Goal: Information Seeking & Learning: Learn about a topic

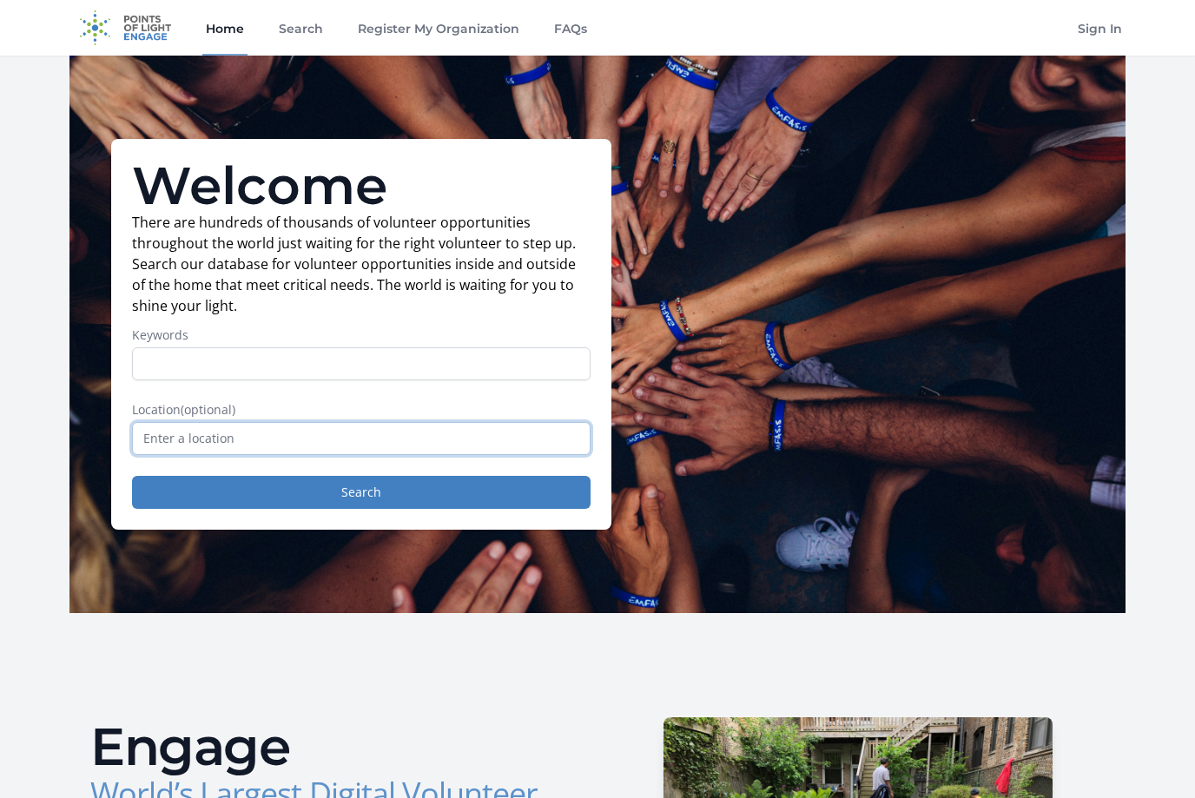
click at [386, 438] on input "text" at bounding box center [361, 438] width 458 height 33
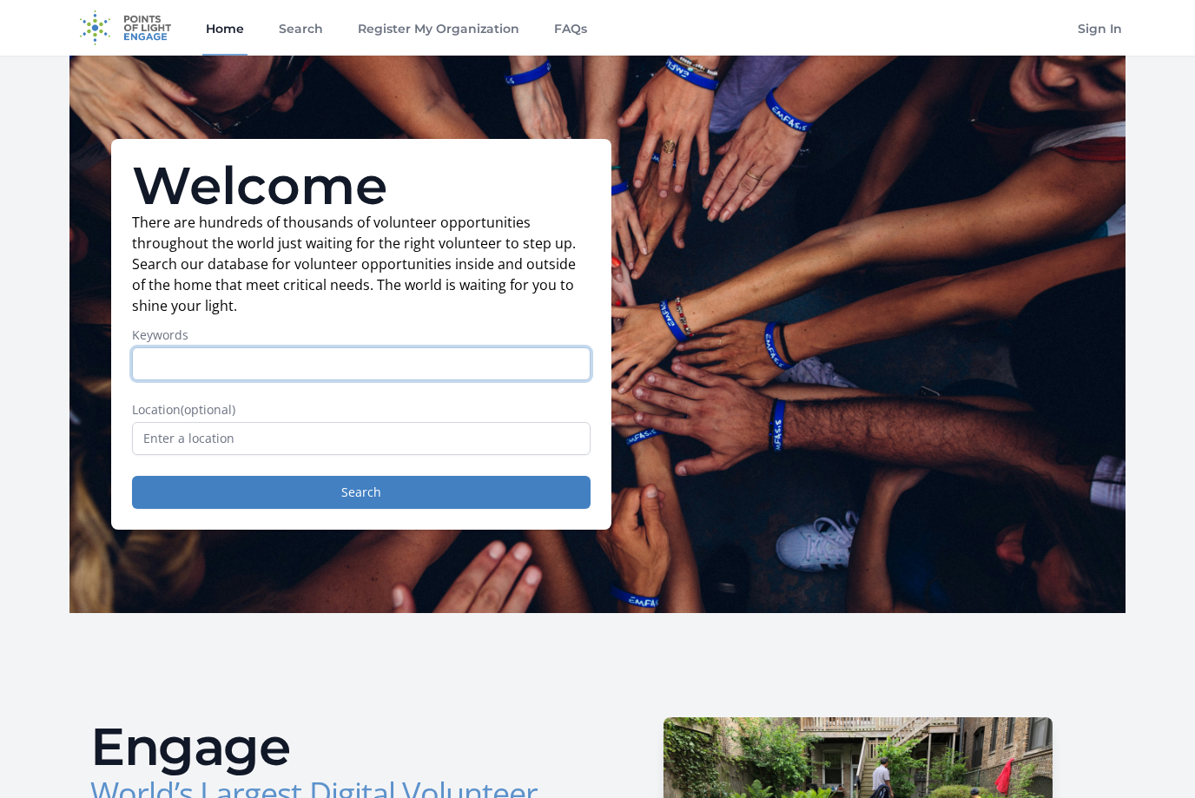
click at [425, 372] on input "Keywords" at bounding box center [361, 363] width 458 height 33
type input "Health"
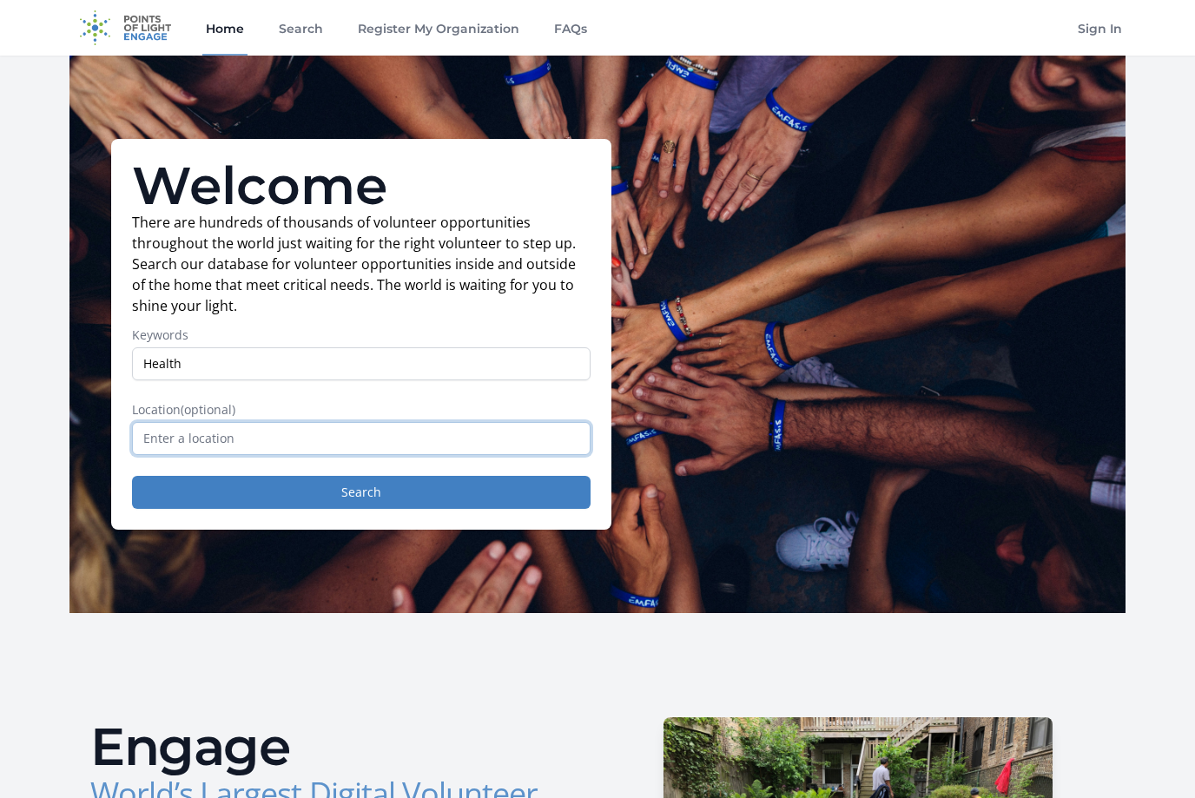
click at [344, 452] on input "text" at bounding box center [361, 438] width 458 height 33
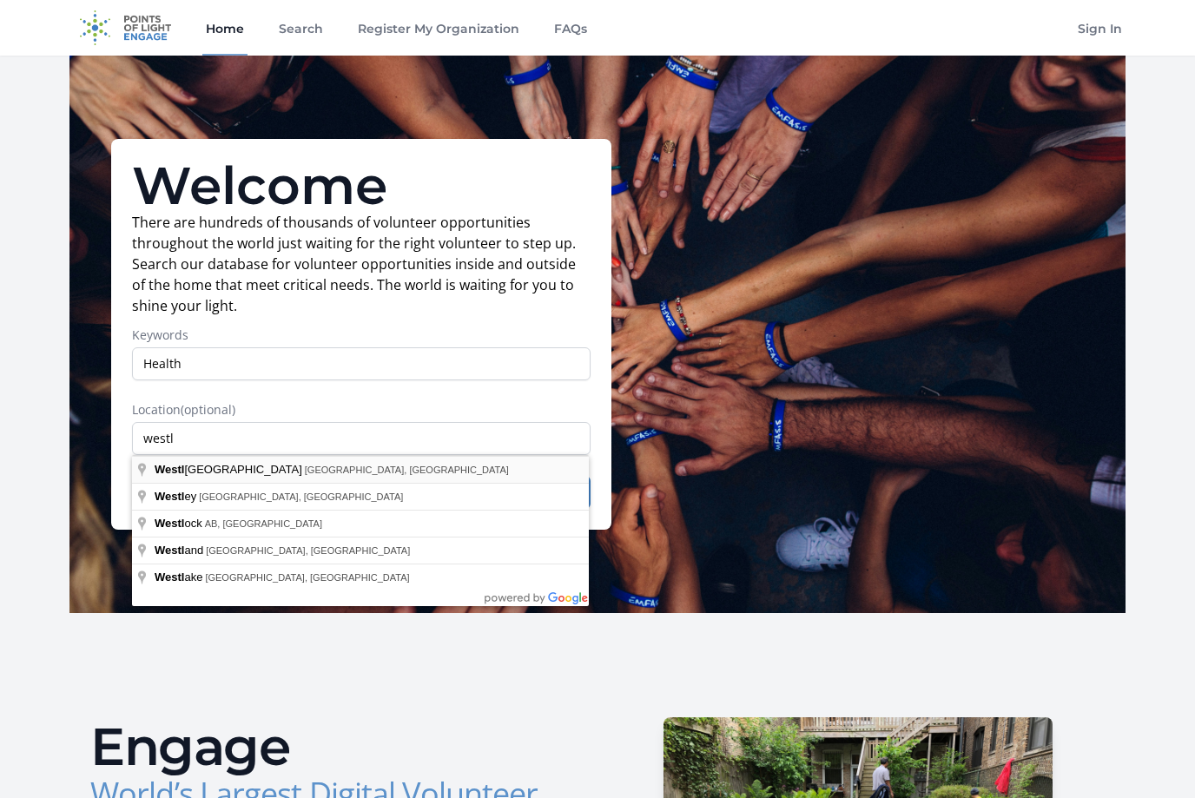
type input "Westlake Village, CA, USA"
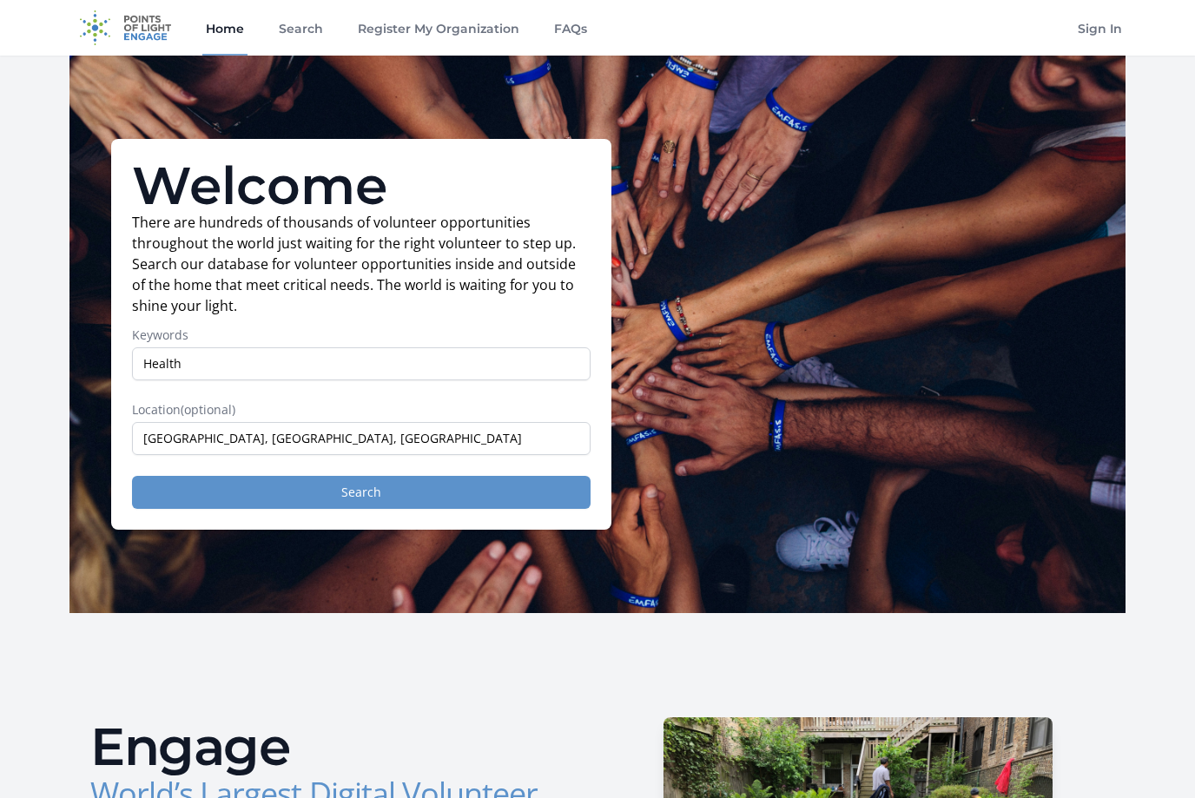
click at [241, 493] on button "Search" at bounding box center [361, 492] width 458 height 33
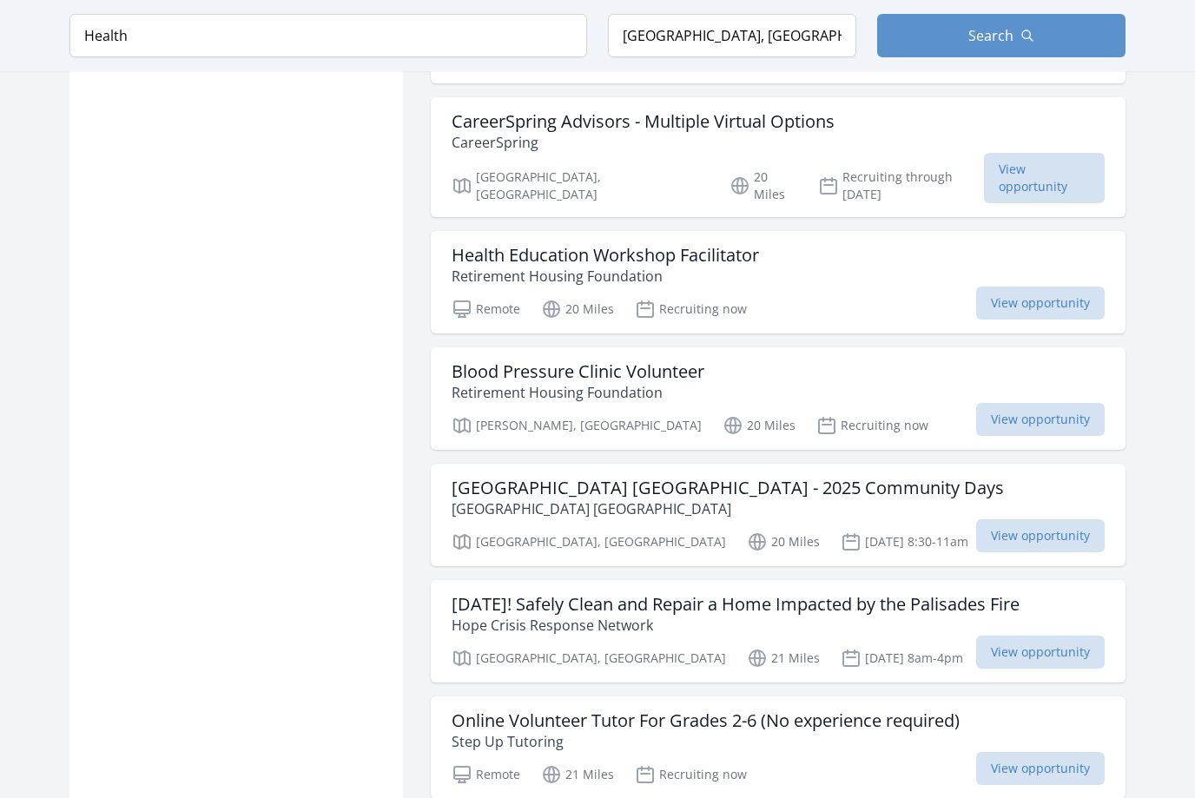
scroll to position [1531, 0]
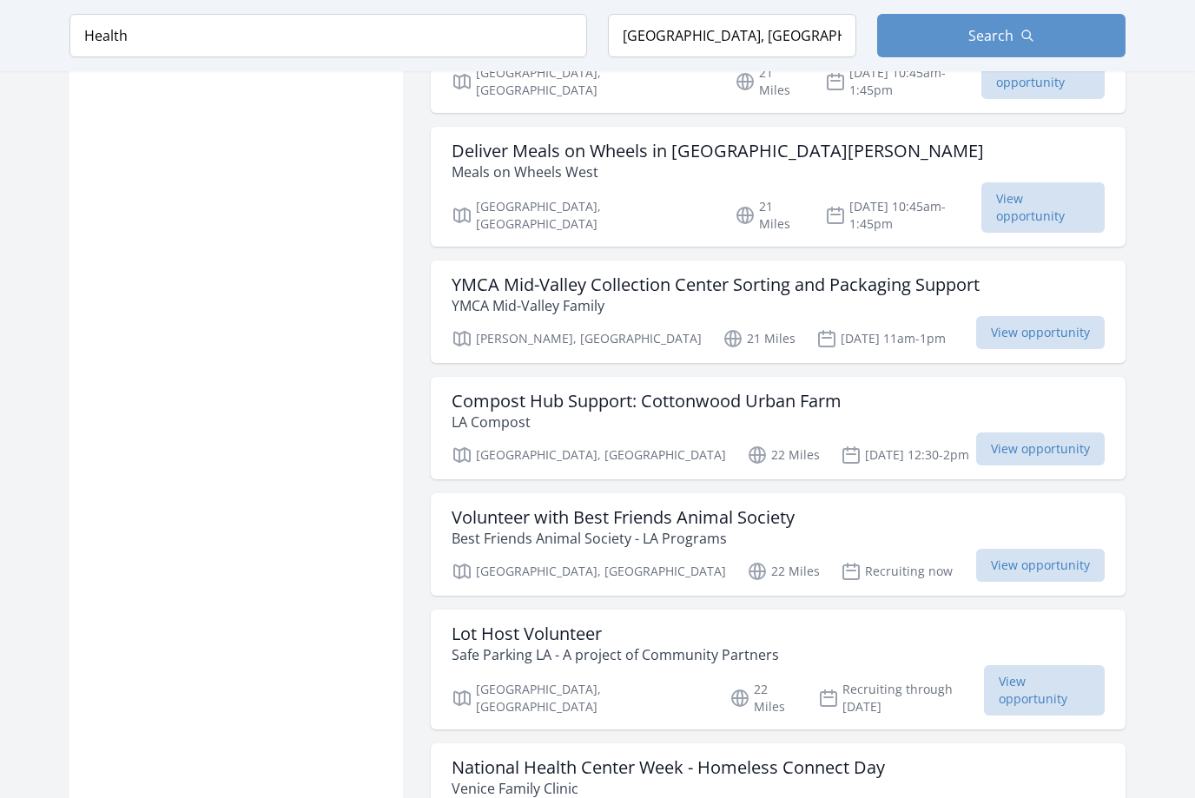
scroll to position [3979, 0]
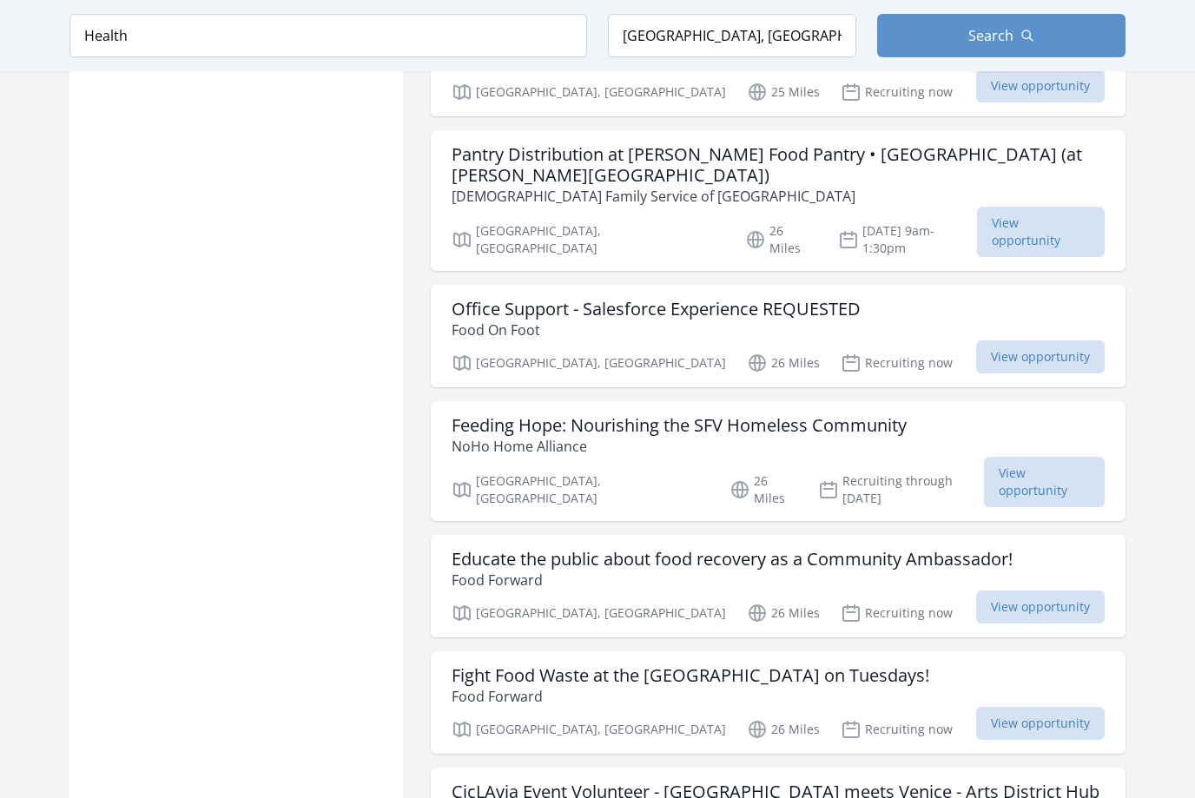
scroll to position [6529, 0]
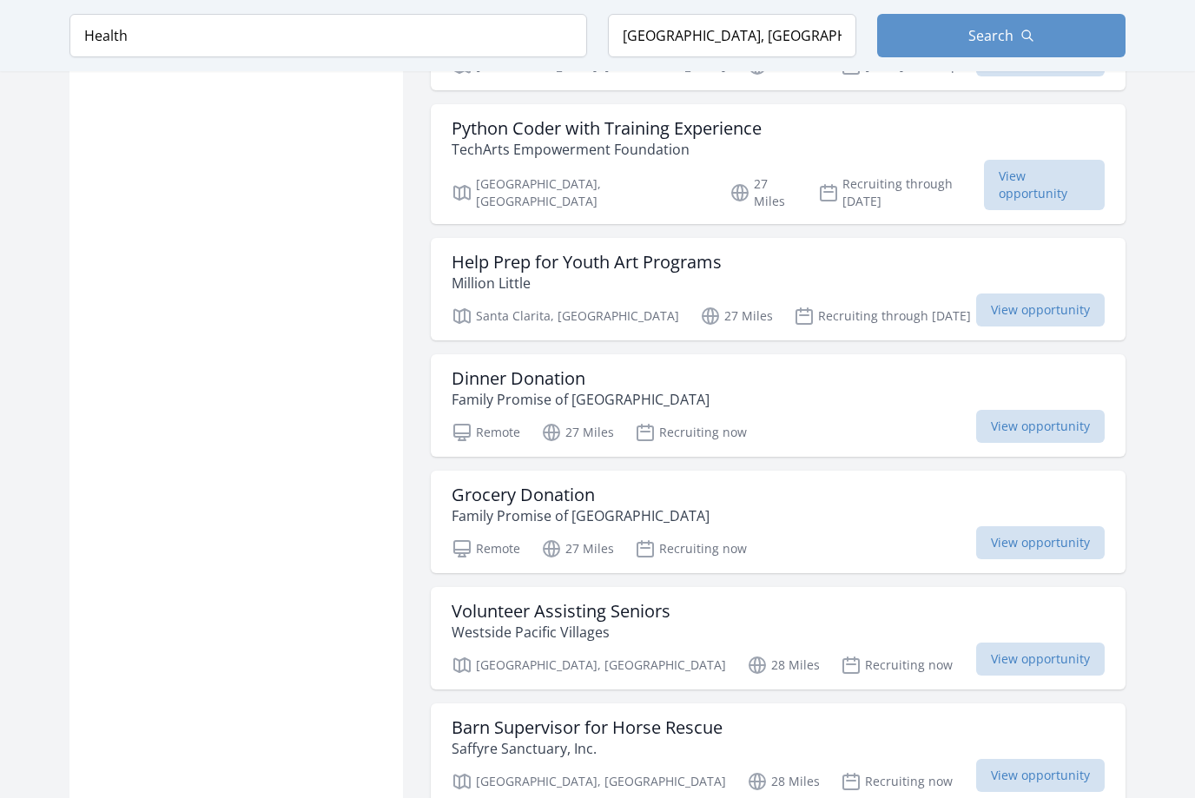
scroll to position [8604, 0]
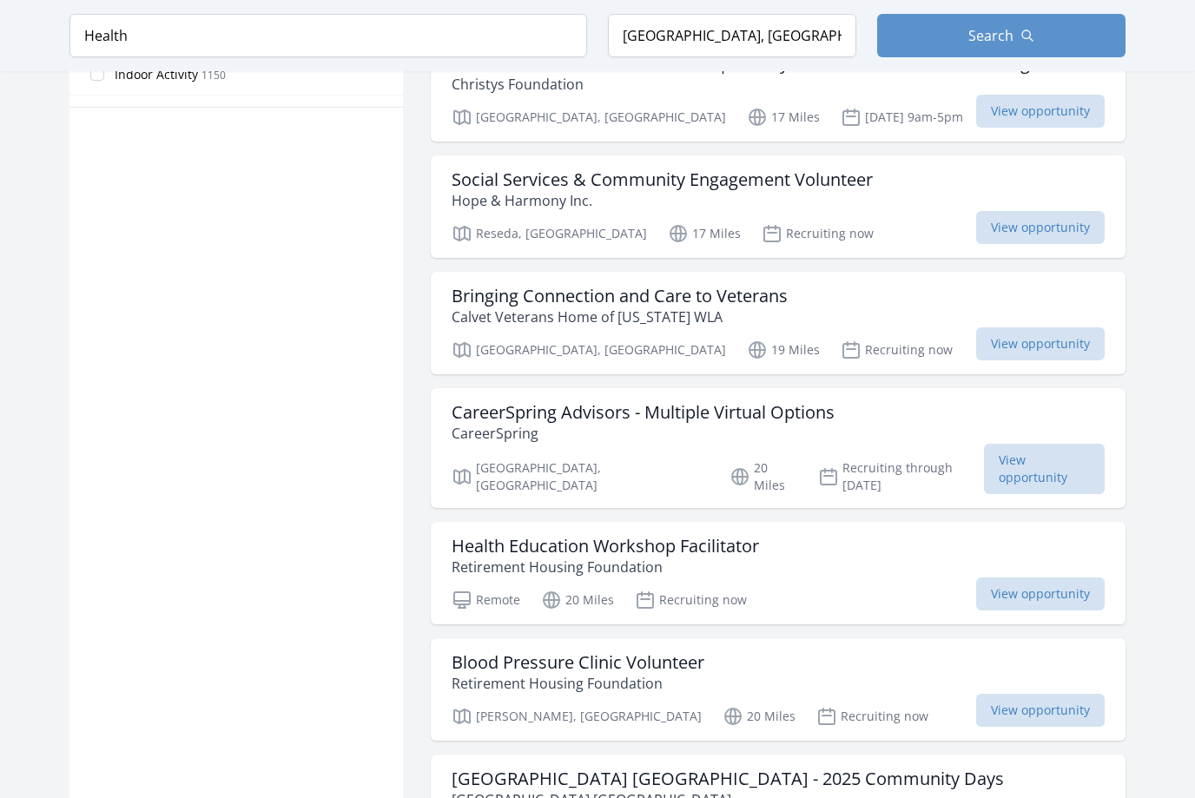
scroll to position [1186, 0]
click at [1071, 696] on span "View opportunity" at bounding box center [1040, 712] width 129 height 33
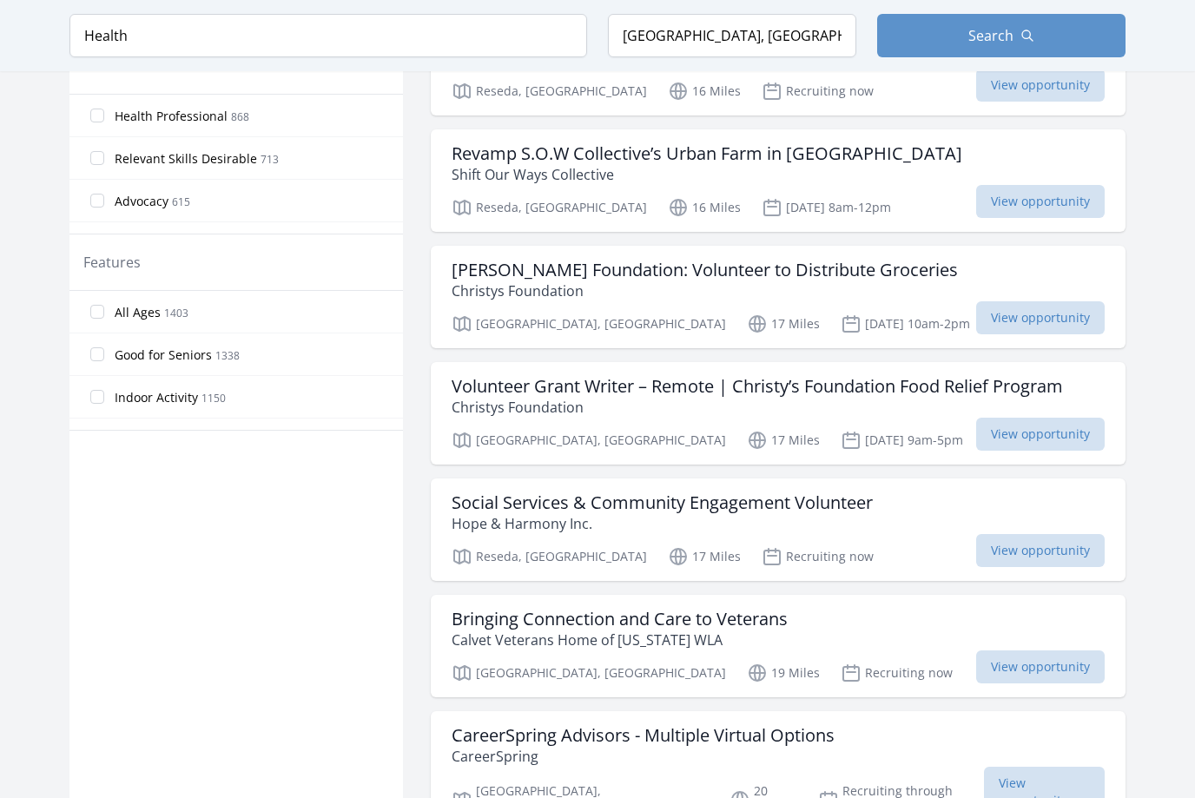
scroll to position [864, 0]
click at [1059, 668] on span "View opportunity" at bounding box center [1040, 667] width 129 height 33
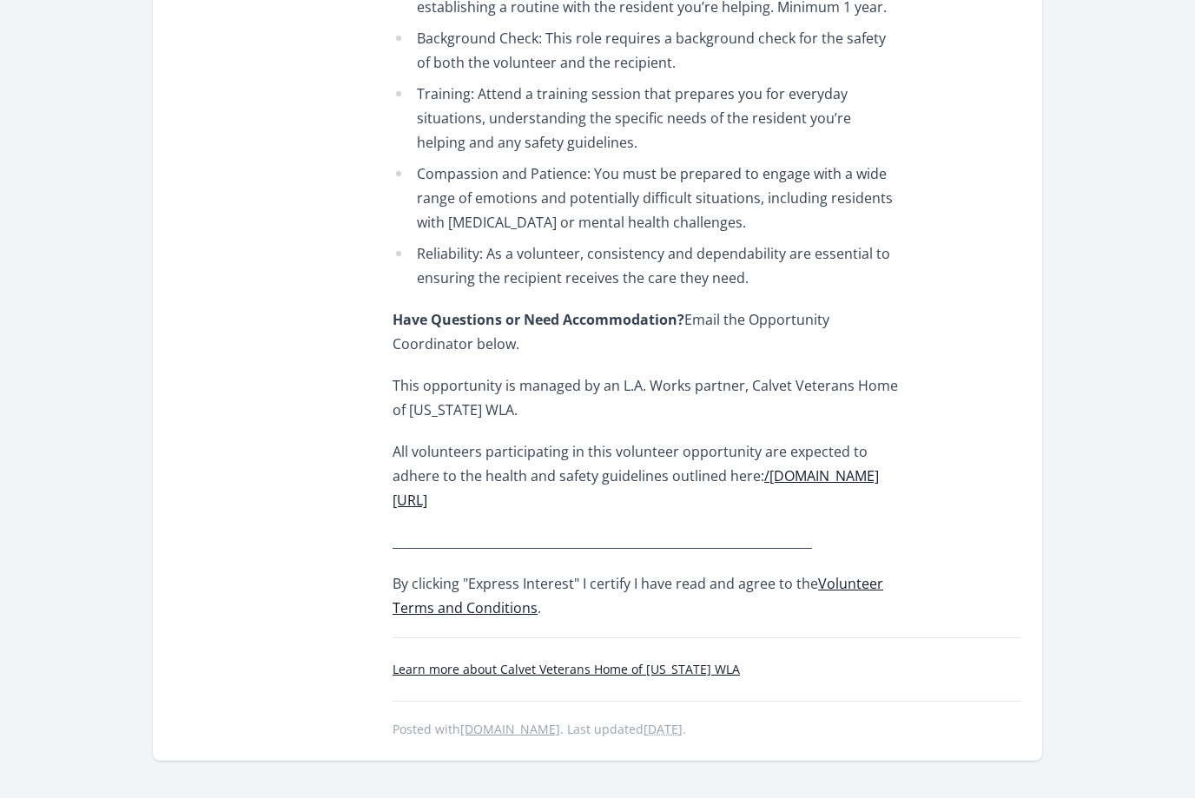
scroll to position [880, 0]
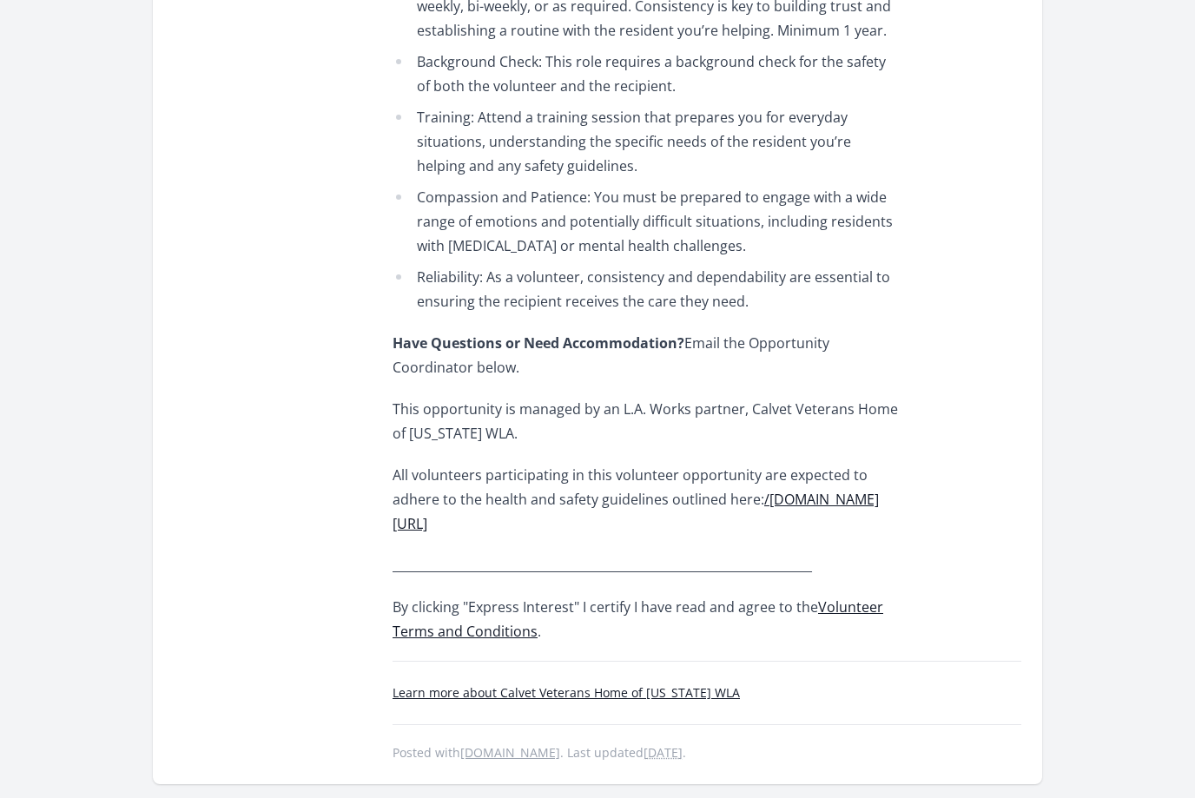
click at [667, 701] on link "Learn more about Calvet Veterans Home of California WLA" at bounding box center [565, 693] width 347 height 16
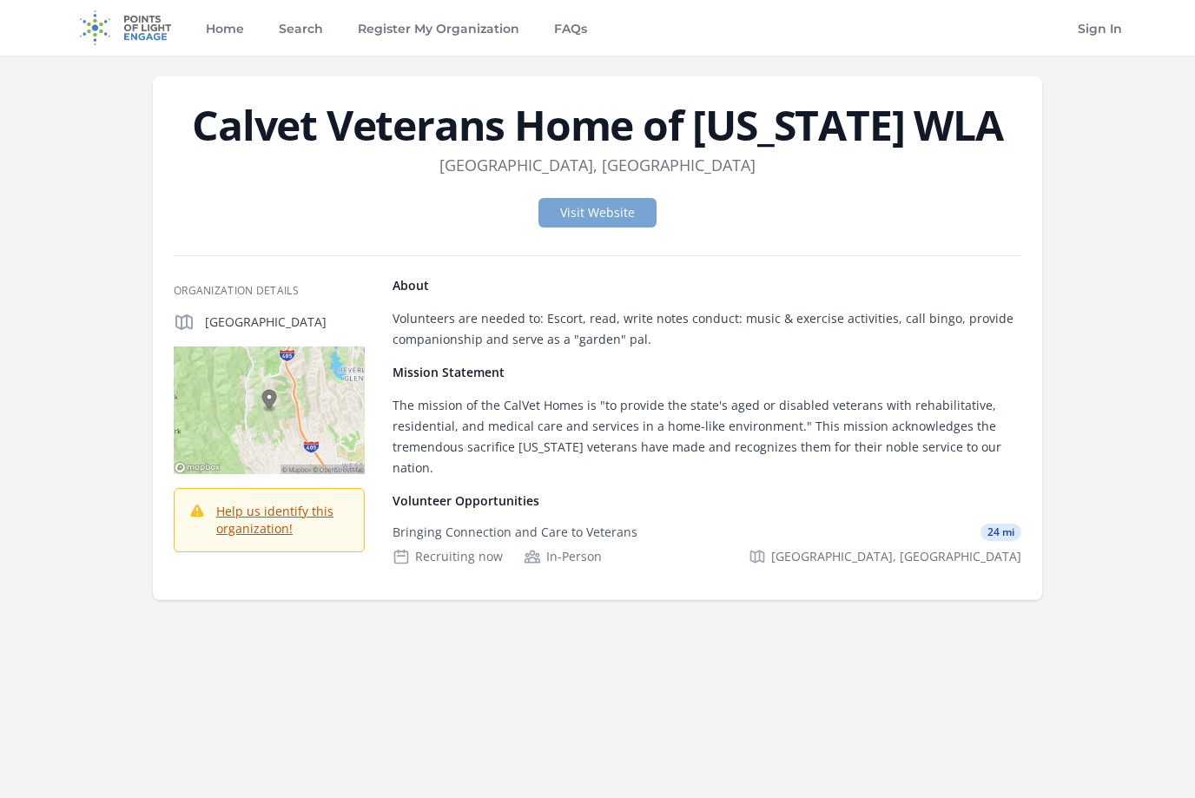
click at [631, 208] on link "Visit Website" at bounding box center [597, 213] width 118 height 30
